Goal: Complete application form

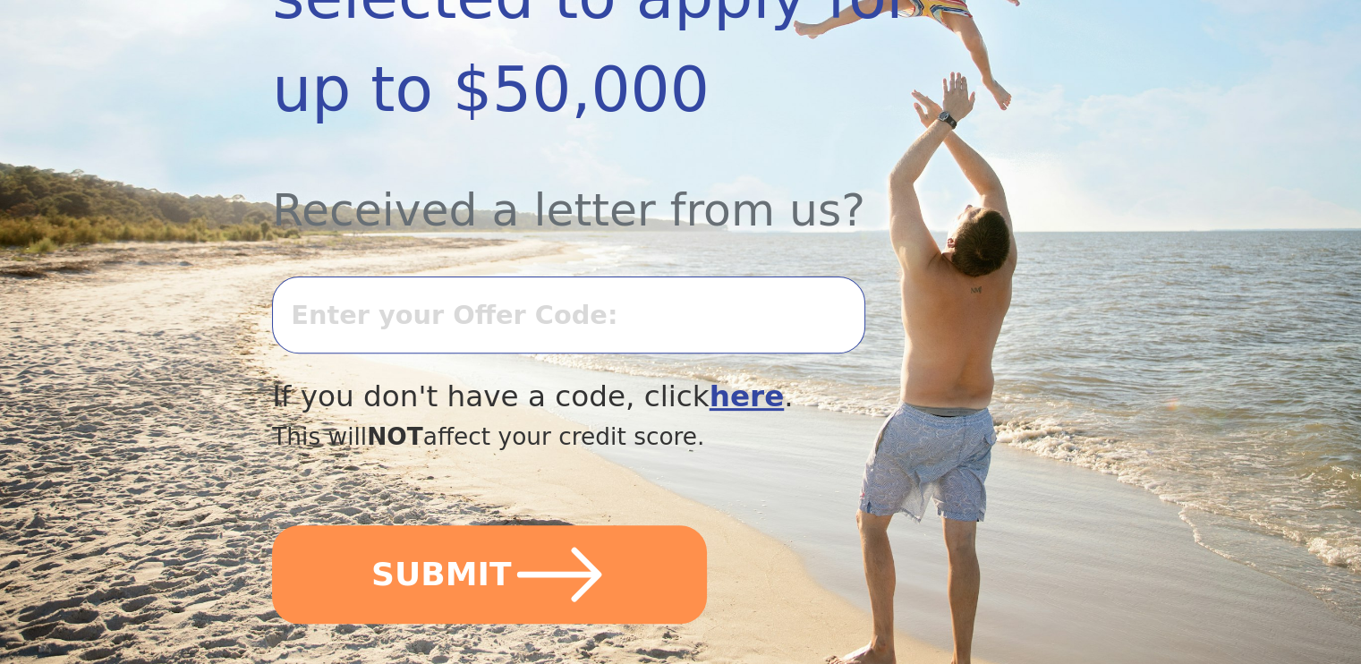
scroll to position [540, 0]
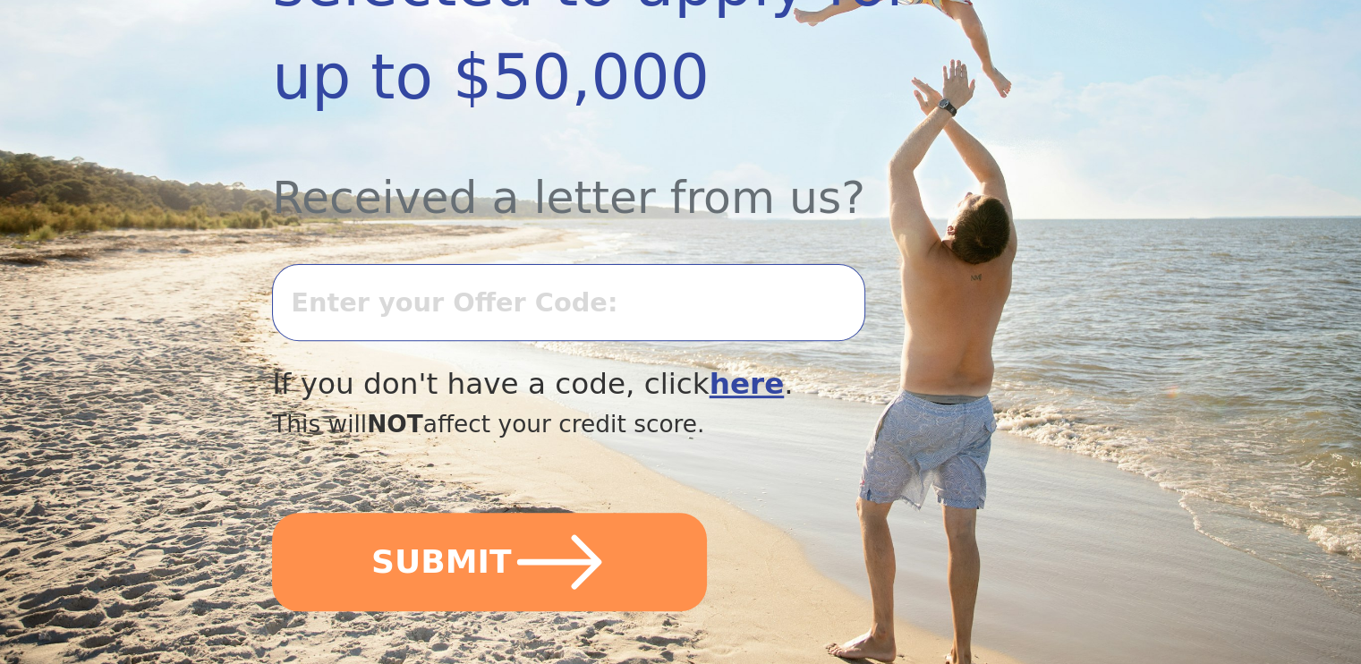
click at [472, 264] on input "text" at bounding box center [568, 302] width 592 height 77
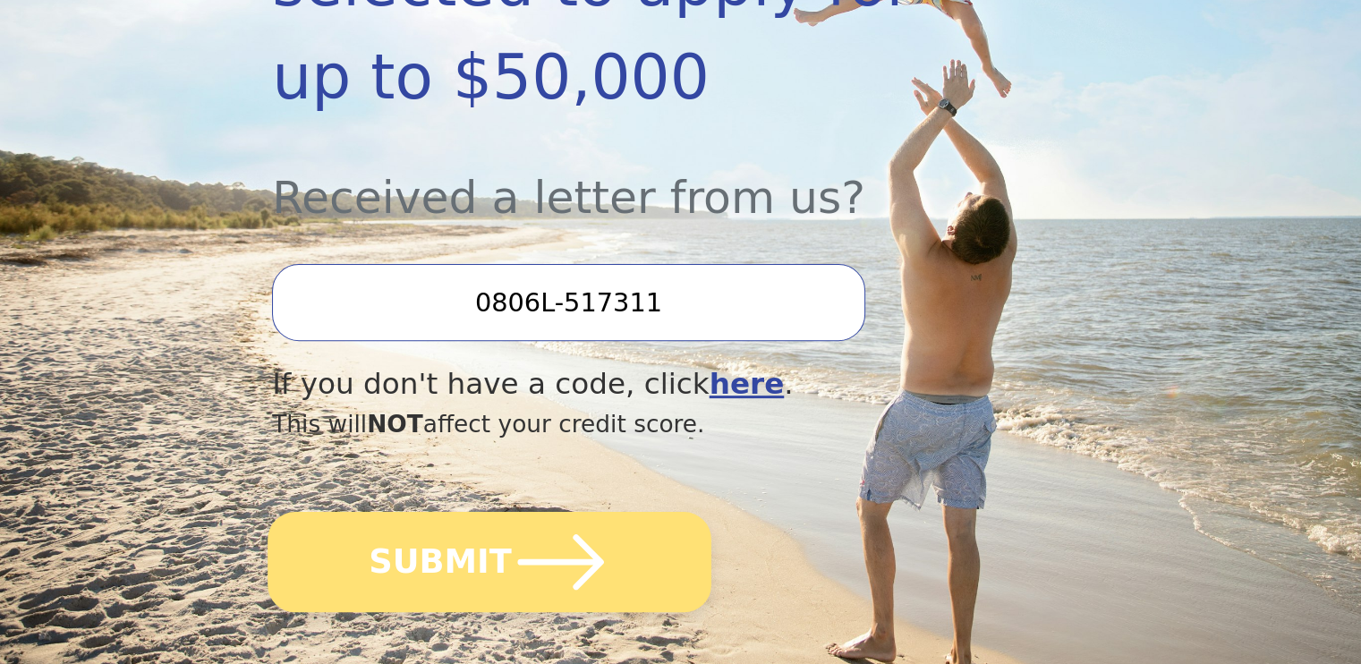
type input "0806L-517311"
click at [476, 512] on button "SUBMIT" at bounding box center [489, 562] width 444 height 100
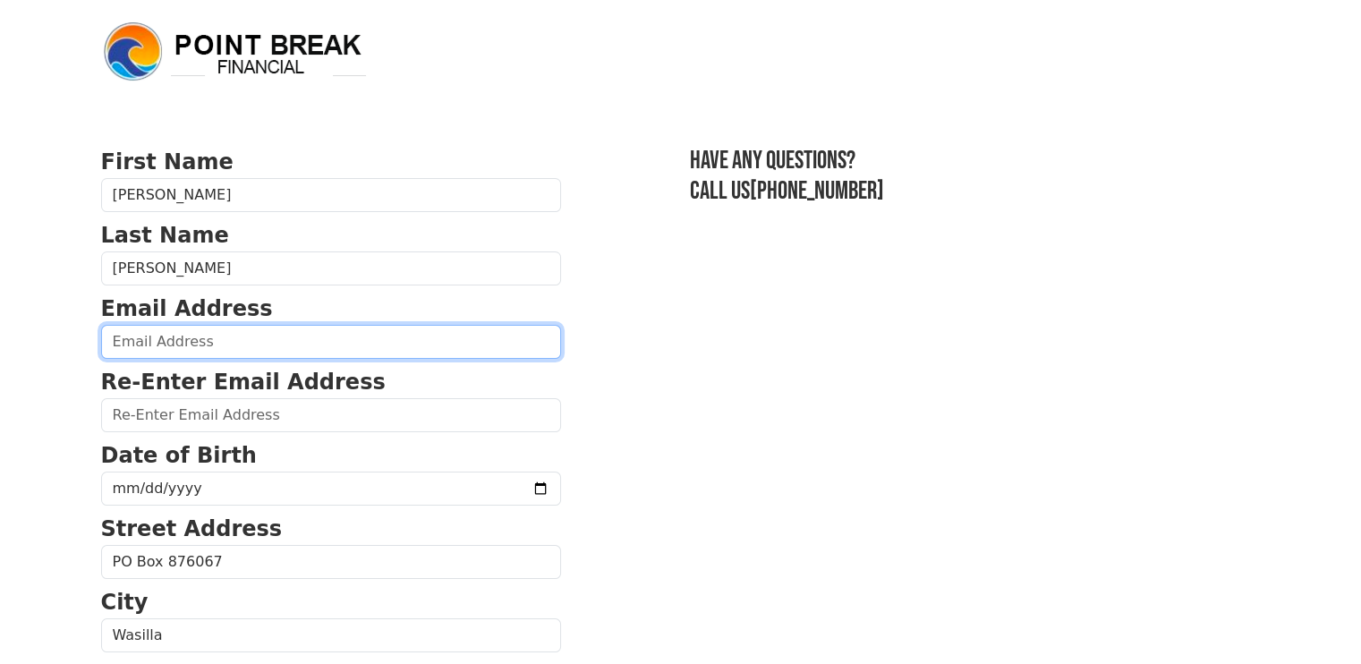
click at [178, 346] on input "email" at bounding box center [331, 342] width 460 height 34
type input "[EMAIL_ADDRESS][DOMAIN_NAME]"
type input "[PHONE_NUMBER]"
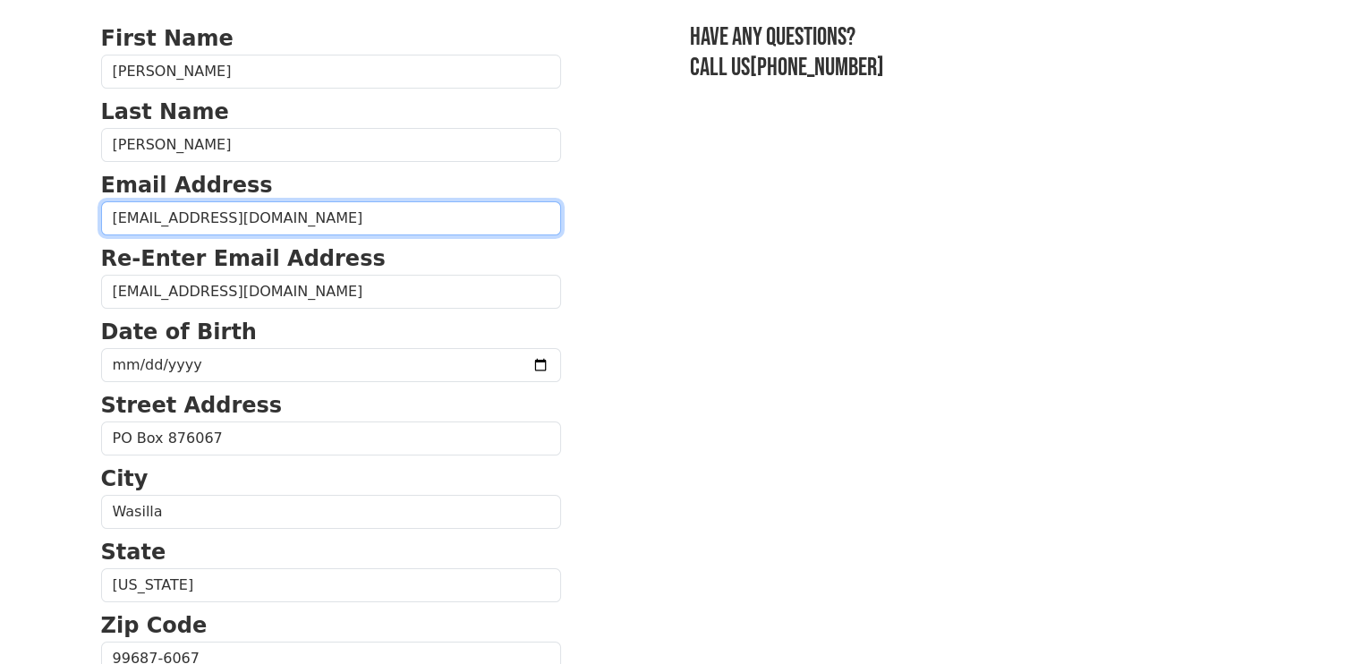
scroll to position [127, 0]
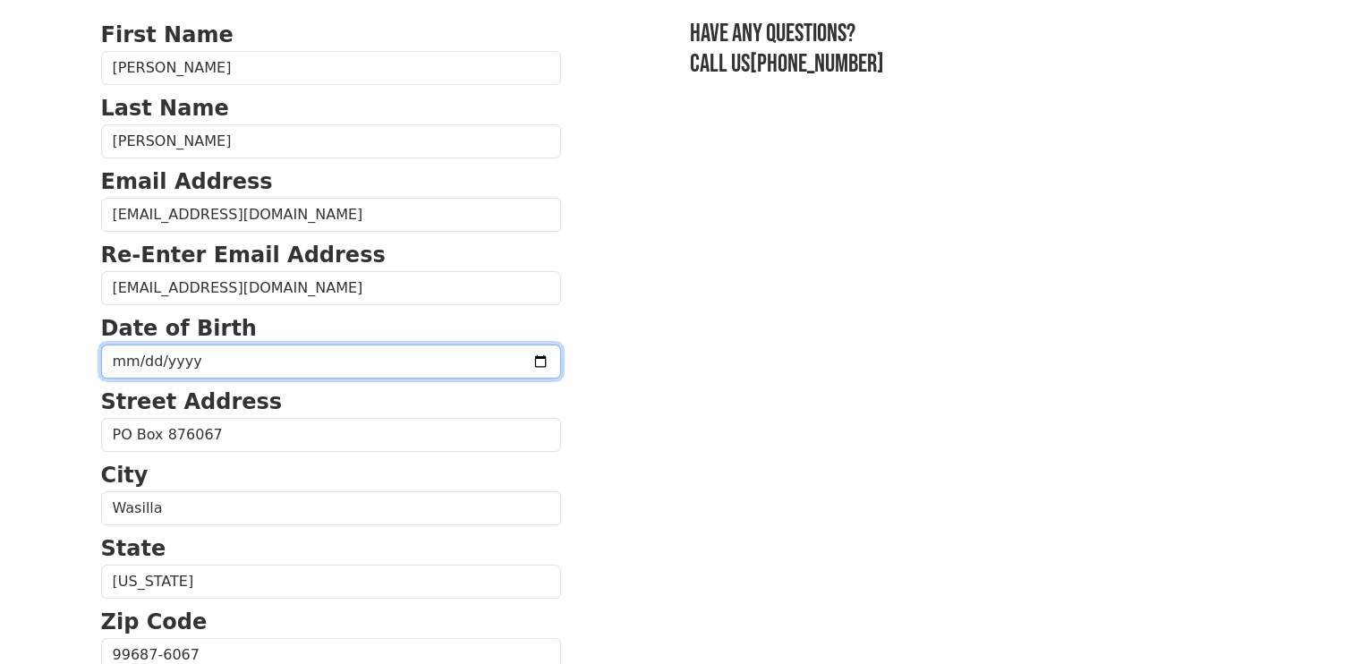
click at [125, 366] on input "date" at bounding box center [331, 361] width 460 height 34
click at [148, 362] on input "date" at bounding box center [331, 361] width 460 height 34
type input "0202-01-17"
type input "[DATE]"
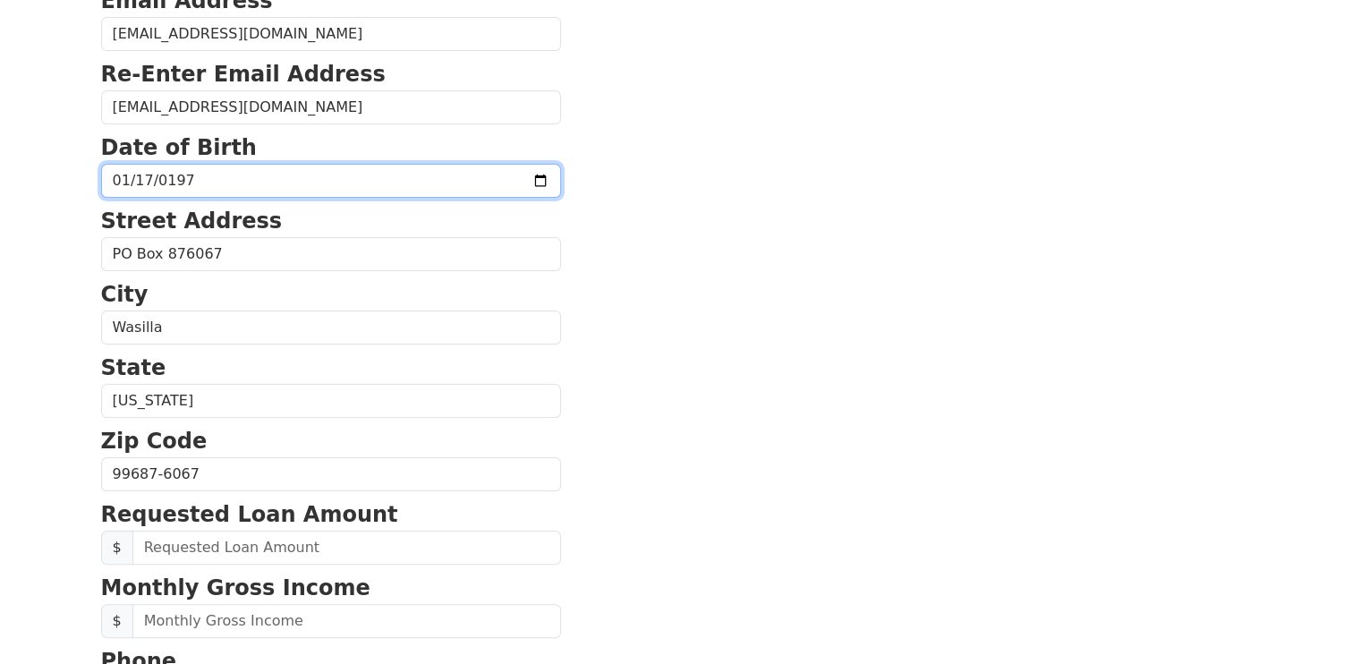
scroll to position [310, 0]
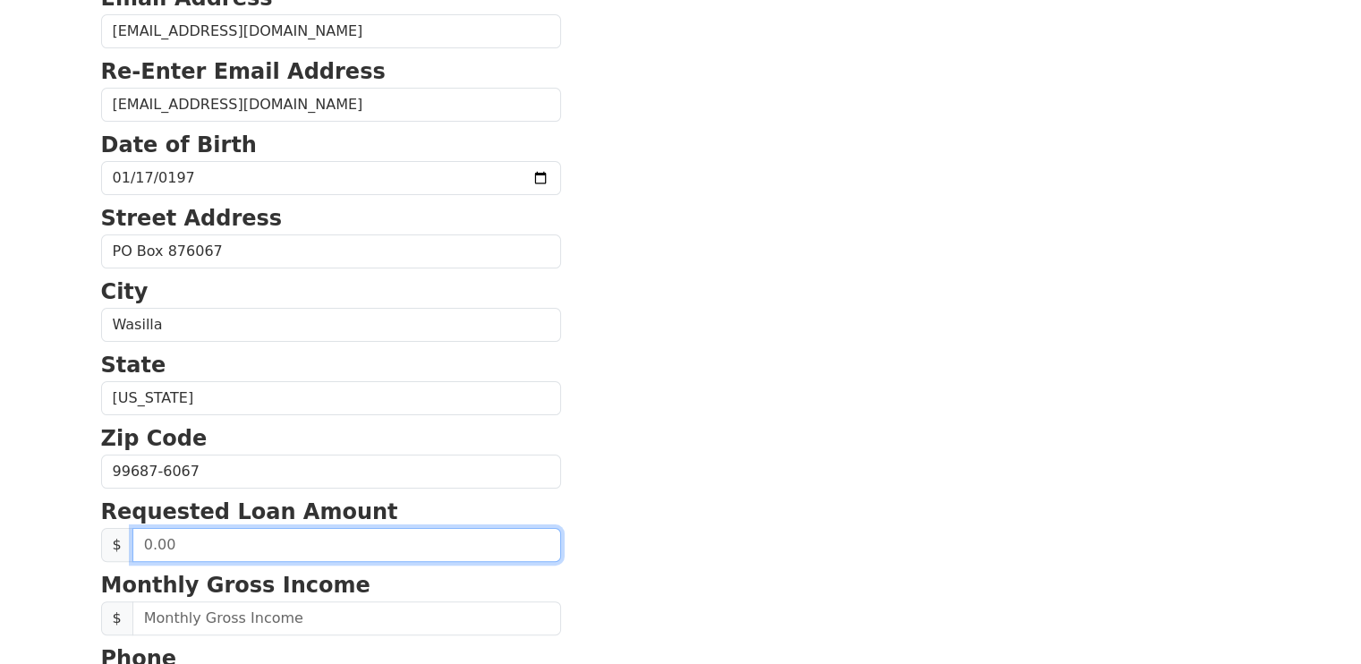
drag, startPoint x: 225, startPoint y: 540, endPoint x: 22, endPoint y: 506, distance: 205.9
click at [22, 353] on html "First Name [PERSON_NAME] Last Name [PERSON_NAME] Email Address [EMAIL_ADDRESS][…" at bounding box center [680, 22] width 1361 height 664
type input "-5.00"
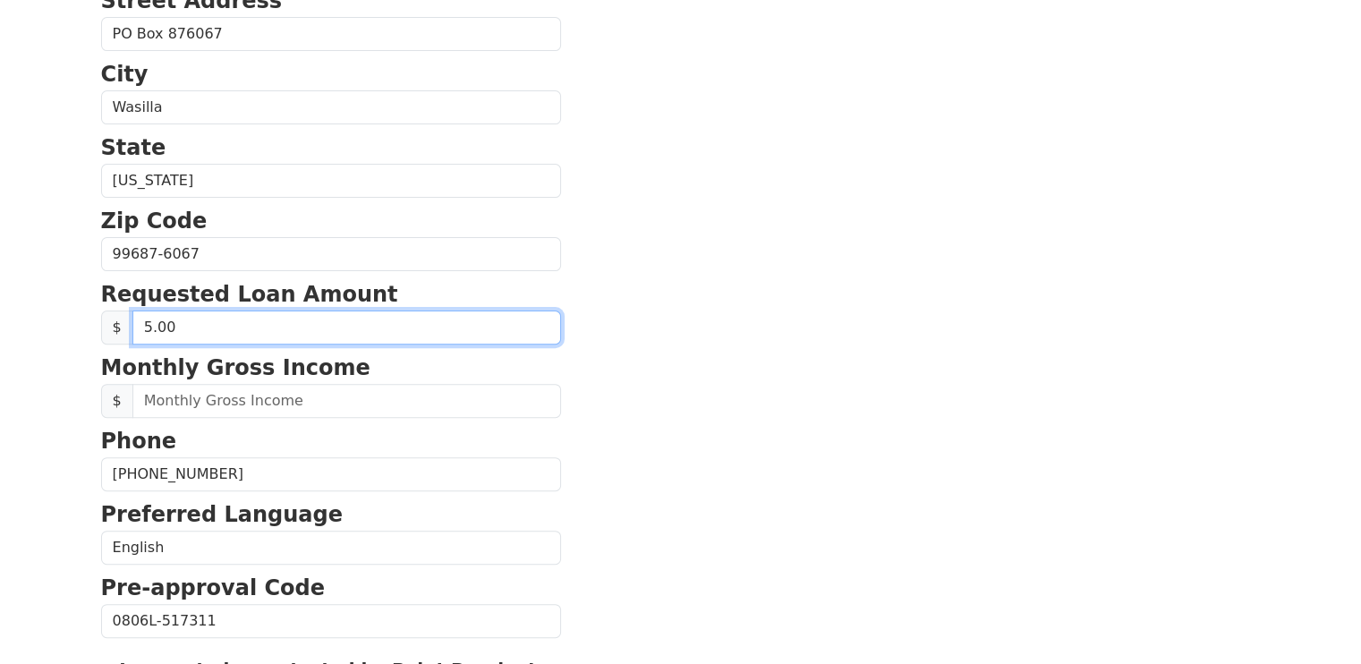
scroll to position [558, 0]
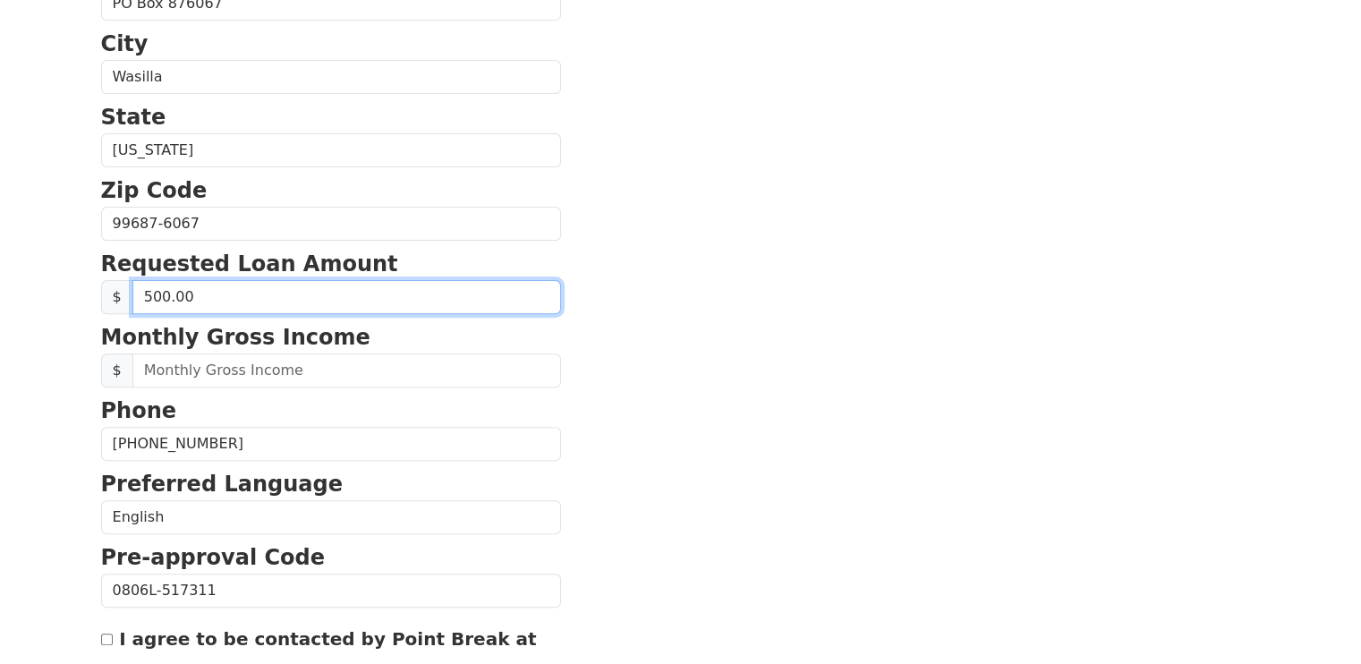
type input "5,000.00"
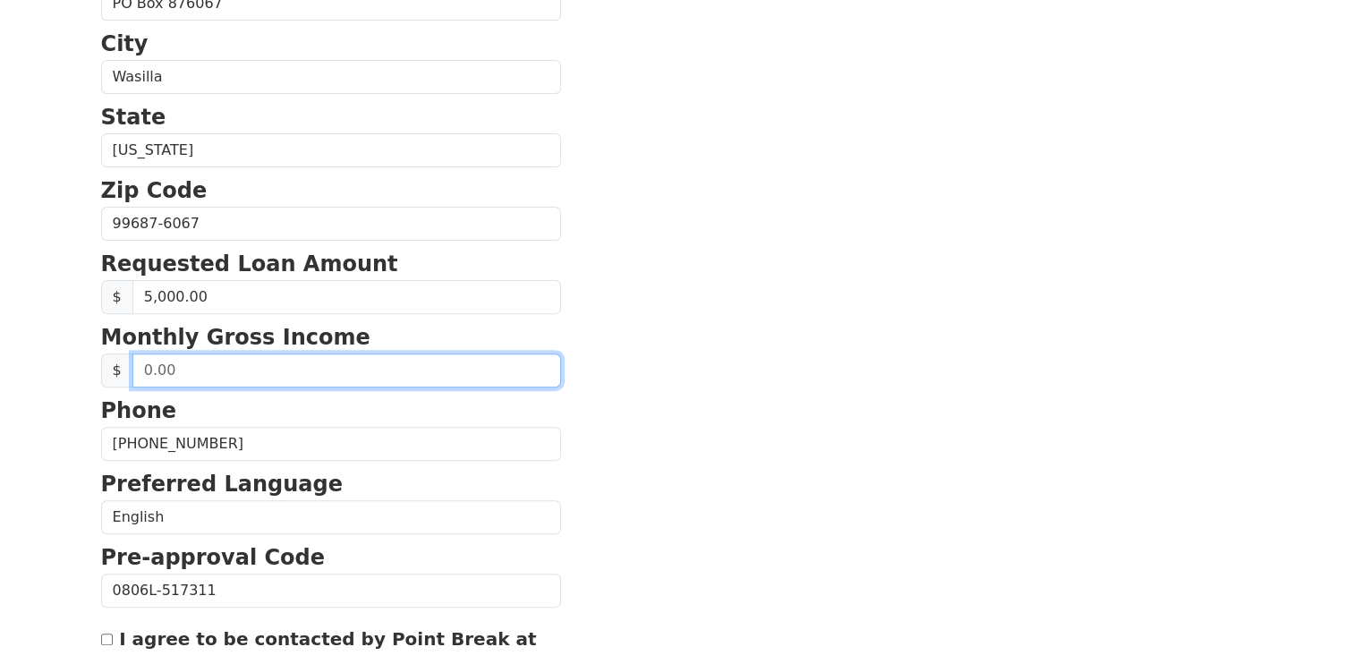
click at [183, 364] on input "text" at bounding box center [346, 370] width 428 height 34
type input "5,000.00"
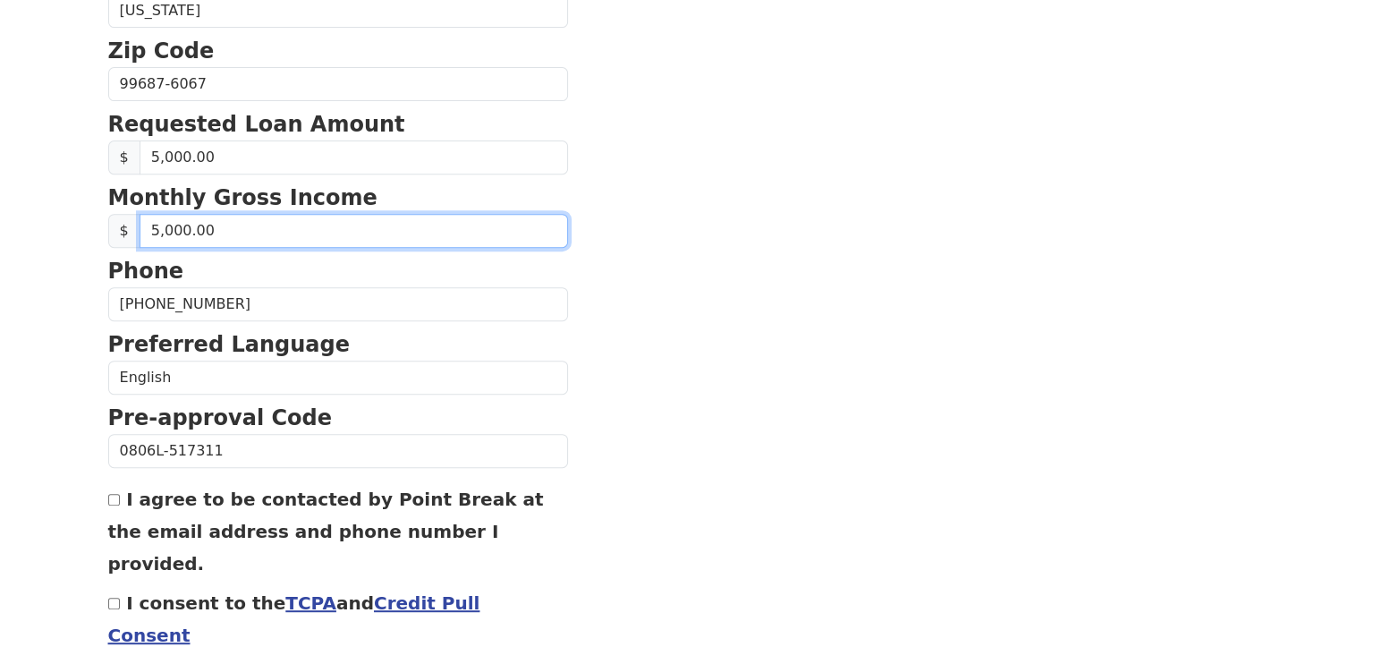
scroll to position [754, 0]
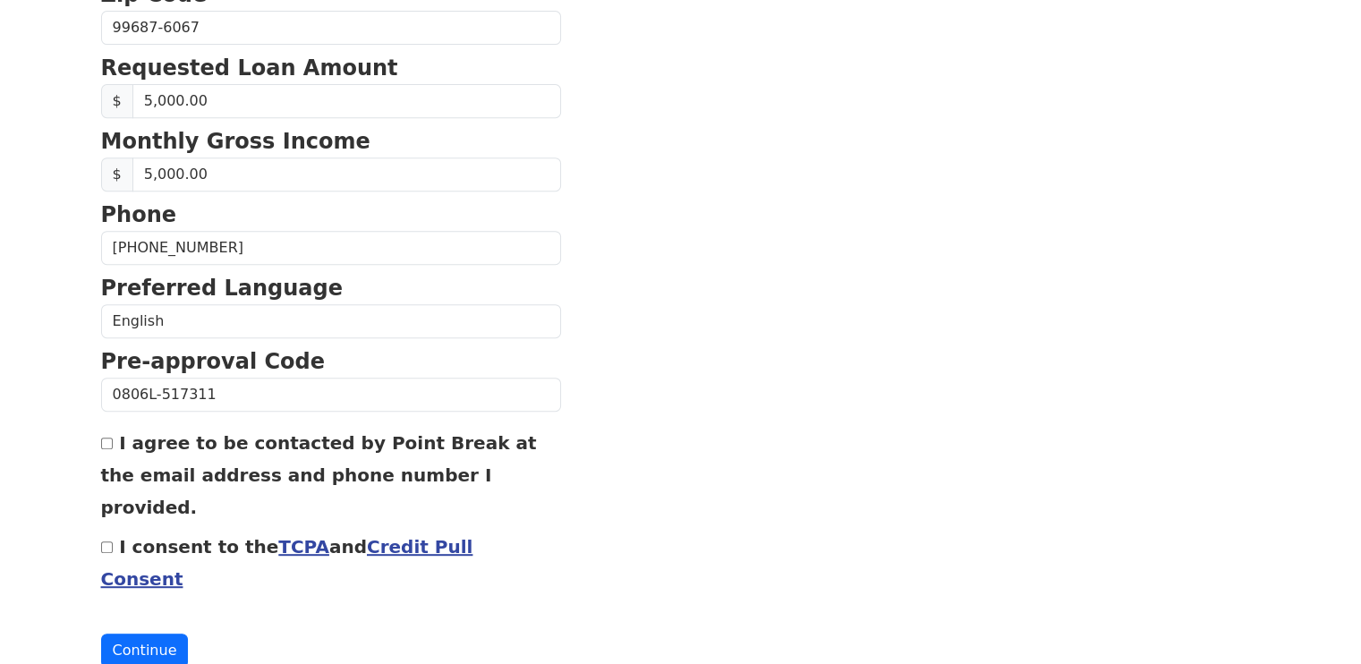
click at [106, 439] on input "I agree to be contacted by Point Break at the email address and phone number I …" at bounding box center [107, 443] width 12 height 12
checkbox input "true"
click at [107, 541] on input "I consent to the TCPA and Credit Pull Consent" at bounding box center [107, 547] width 12 height 12
checkbox input "true"
click at [281, 536] on link "TCPA" at bounding box center [303, 546] width 51 height 21
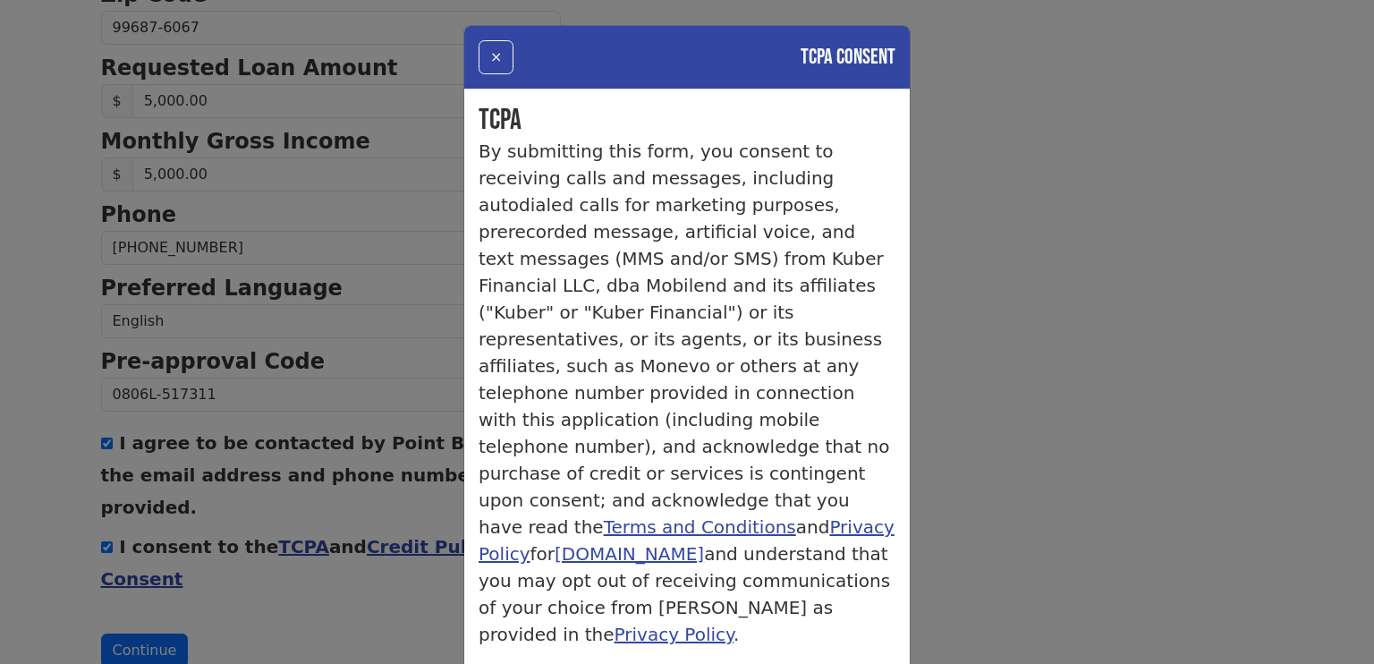
click at [689, 575] on p "By submitting this form, you consent to receiving calls and messages, including…" at bounding box center [687, 393] width 417 height 510
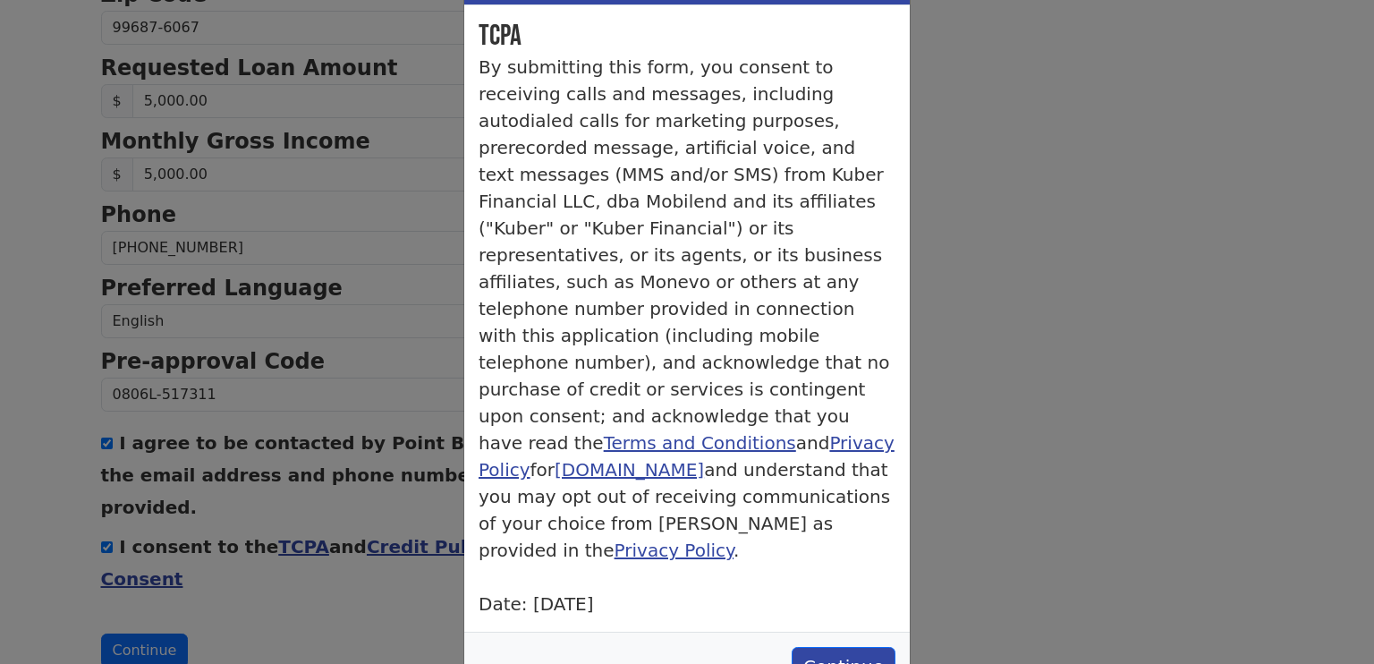
scroll to position [91, 0]
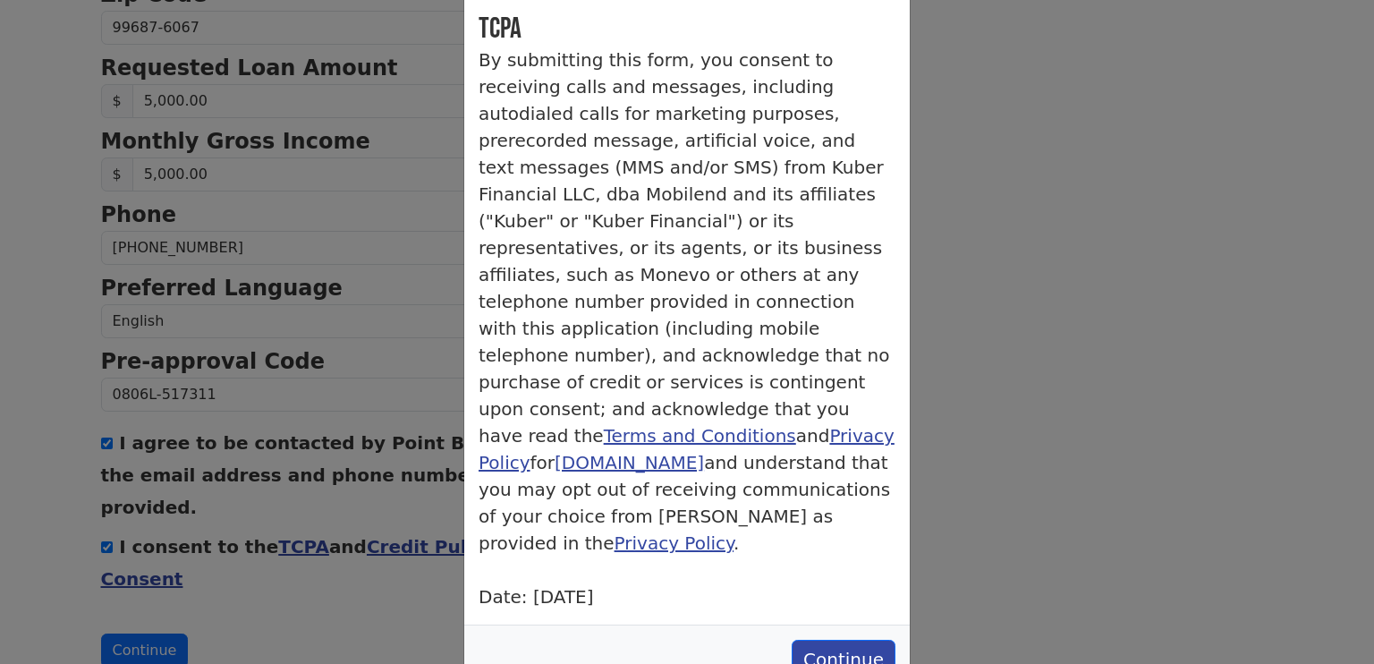
click at [1141, 552] on div "× TCPA Consent TCPA By submitting this form, you consent to receiving calls and…" at bounding box center [687, 332] width 1374 height 664
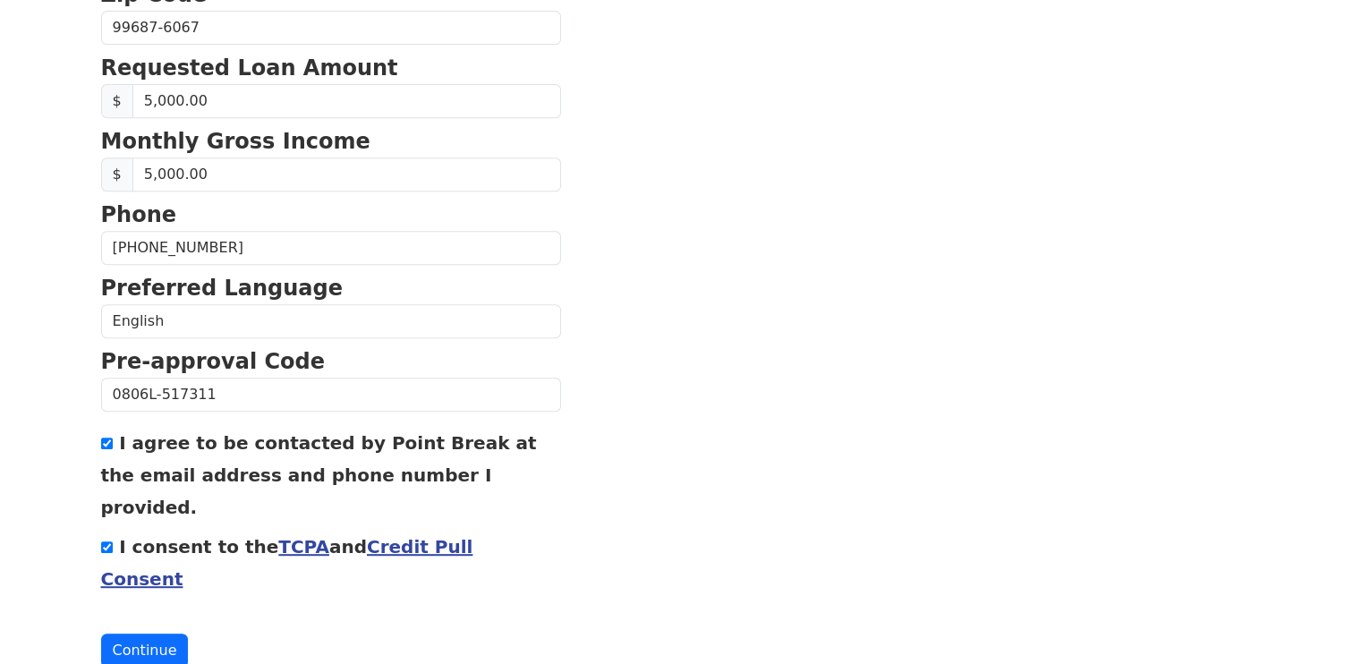
click at [458, 536] on link "Credit Pull Consent" at bounding box center [287, 563] width 372 height 54
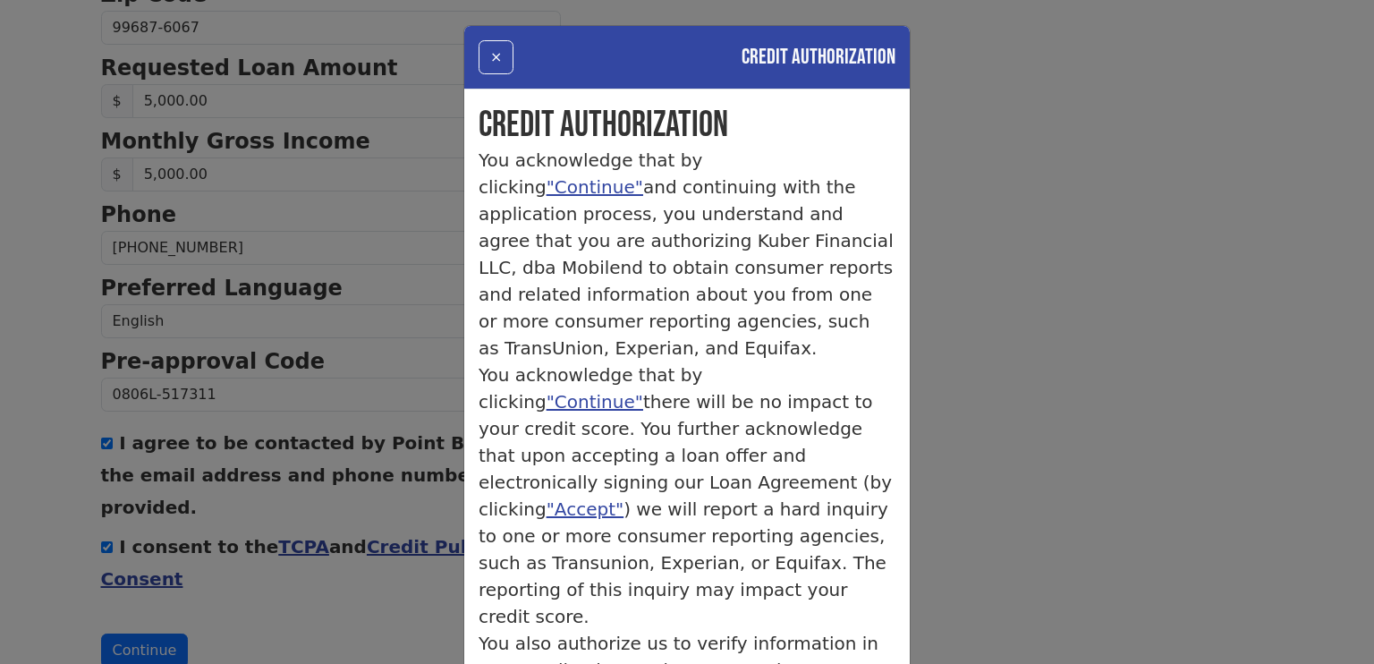
click at [852, 197] on p "You acknowledge that by clicking "Continue" and continuing with the application…" at bounding box center [687, 254] width 417 height 215
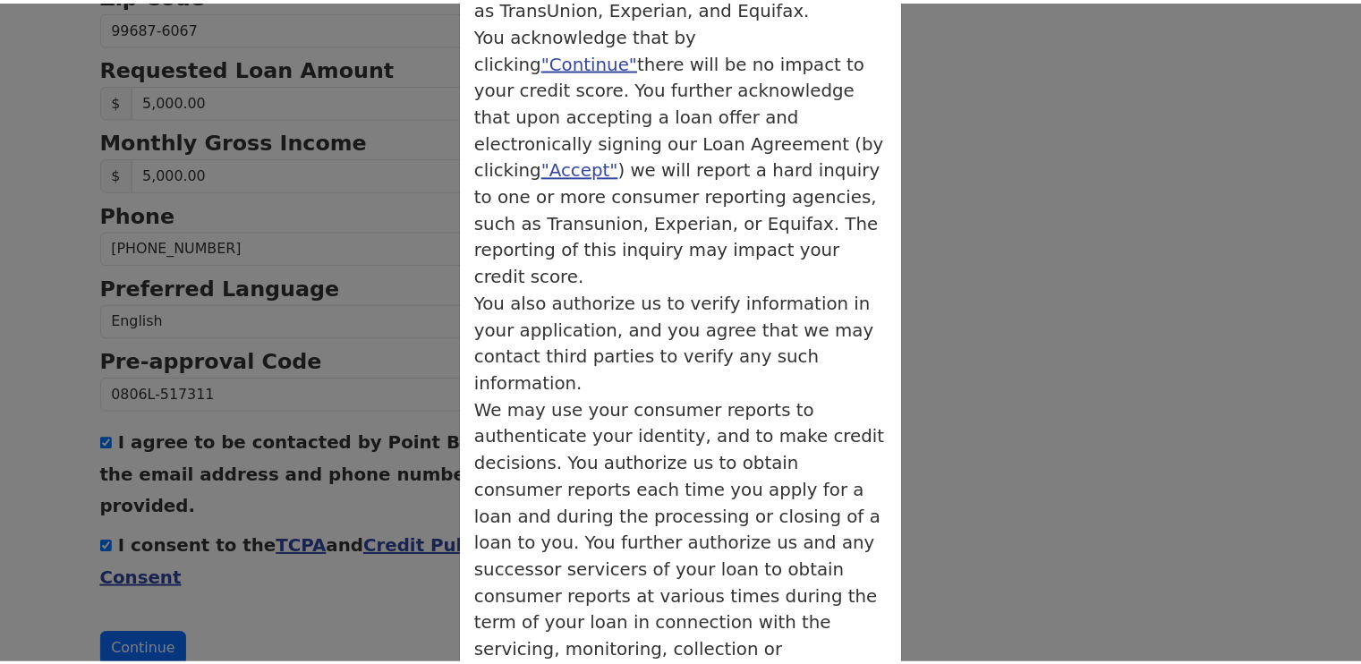
scroll to position [342, 0]
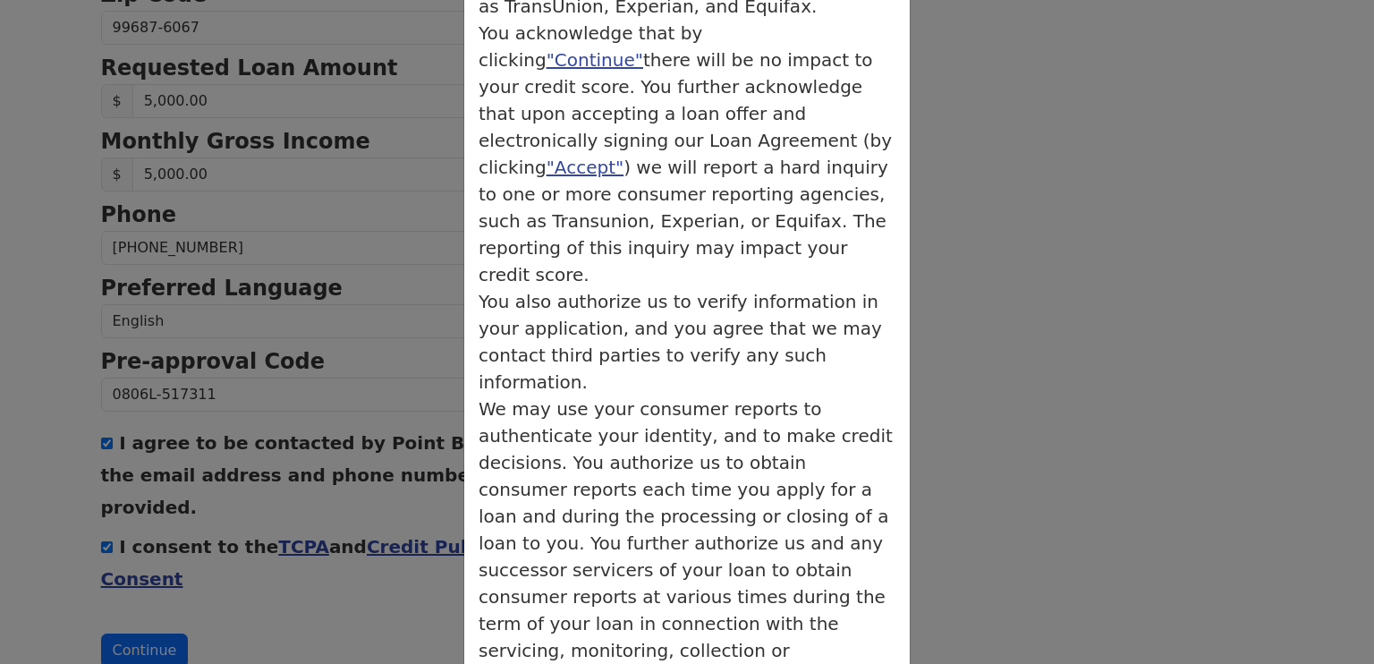
click at [311, 562] on div "× Credit Authorization Credit Authorization You acknowledge that by clicking "C…" at bounding box center [687, 332] width 1374 height 664
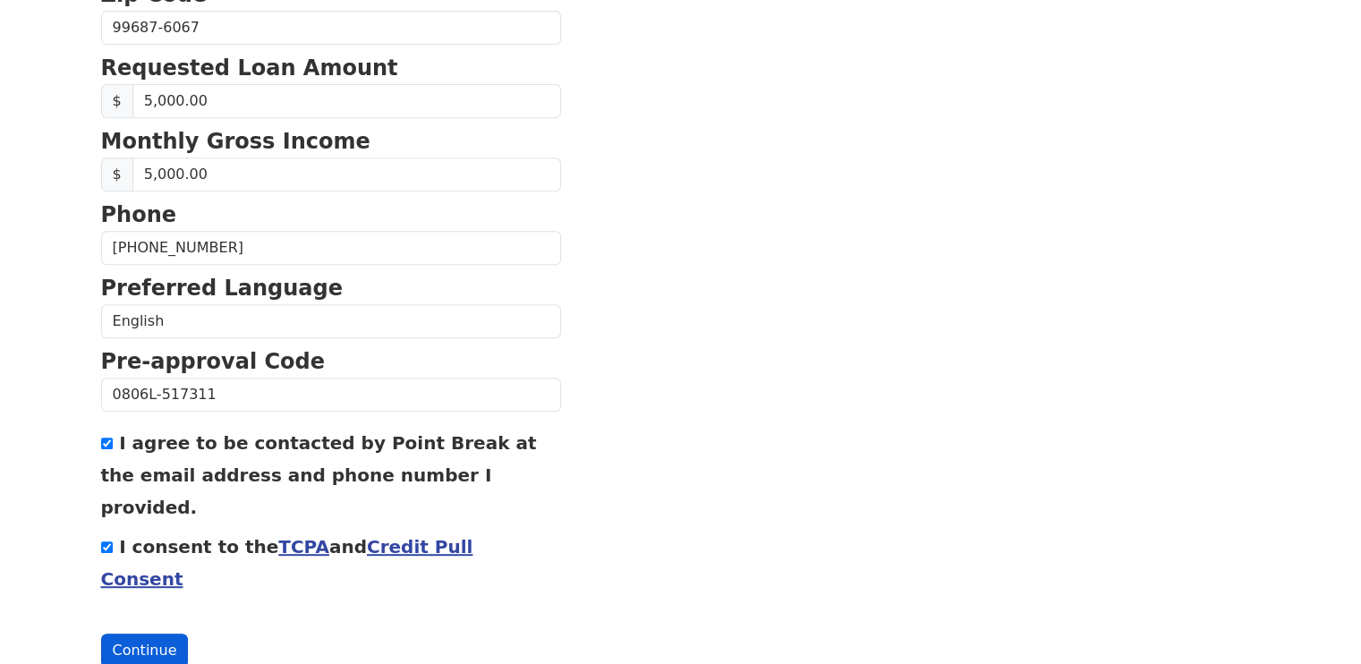
click at [140, 633] on button "Continue" at bounding box center [145, 650] width 88 height 34
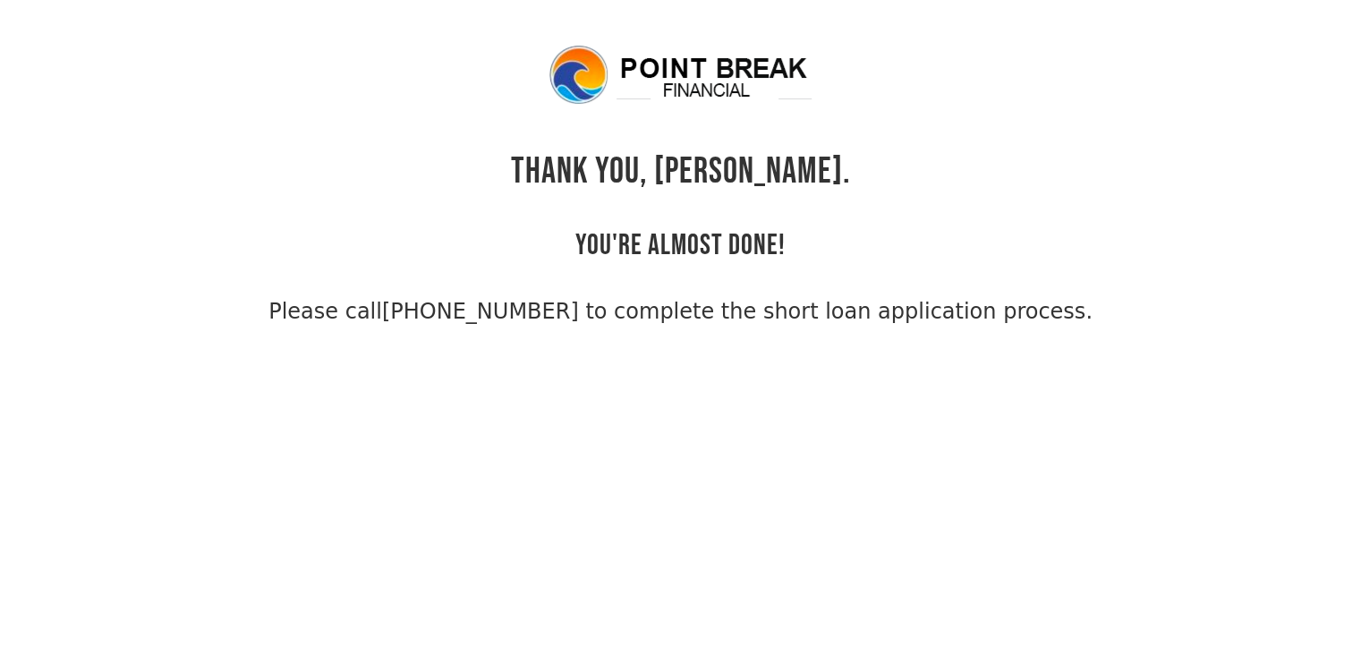
scroll to position [43, 0]
